Goal: Find specific page/section: Find specific page/section

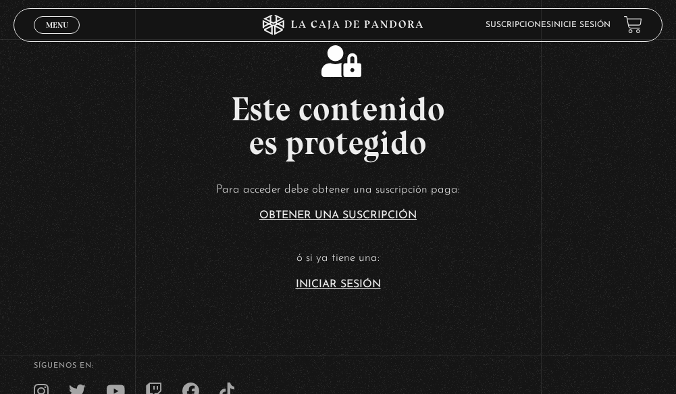
click at [354, 286] on link "Iniciar Sesión" at bounding box center [338, 284] width 85 height 11
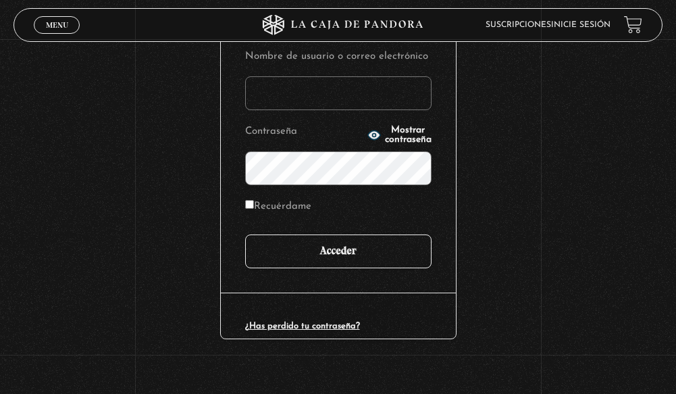
scroll to position [186, 0]
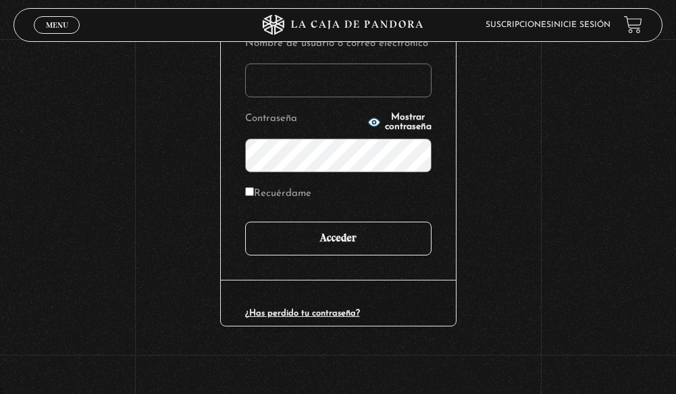
type input "a.villegas92@hotmail.com"
click at [324, 235] on input "Acceder" at bounding box center [338, 238] width 186 height 34
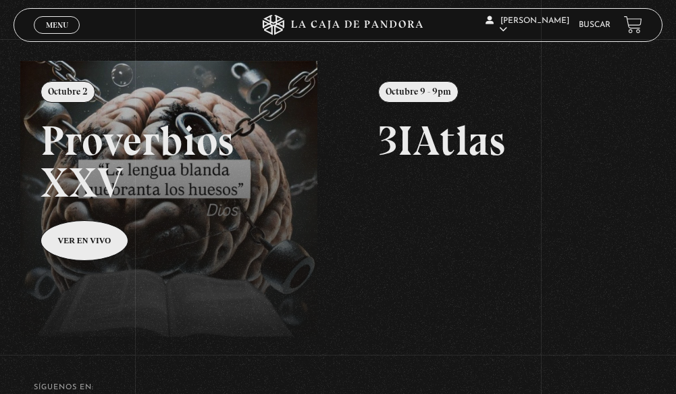
scroll to position [135, 0]
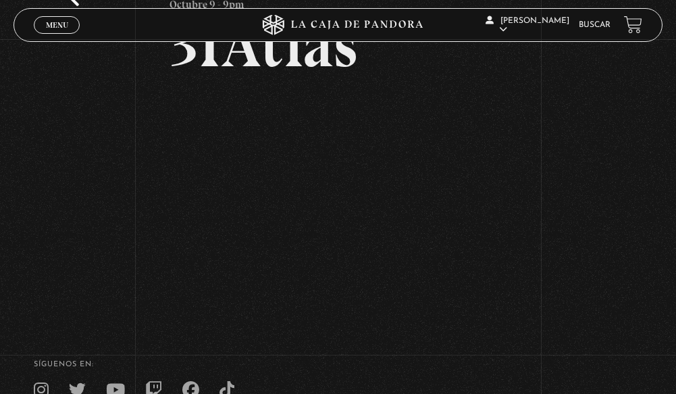
scroll to position [68, 0]
